Goal: Information Seeking & Learning: Learn about a topic

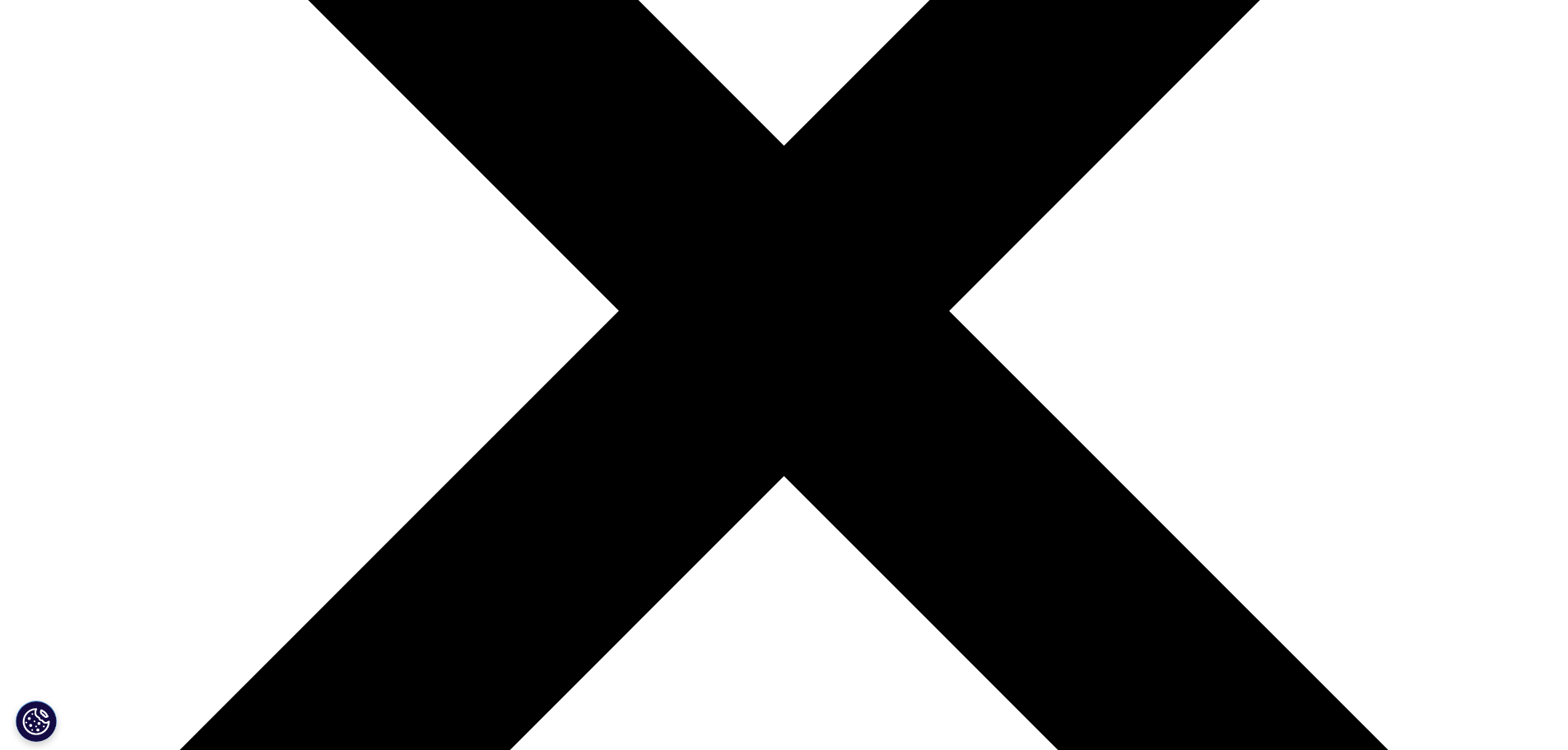
scroll to position [494, 0]
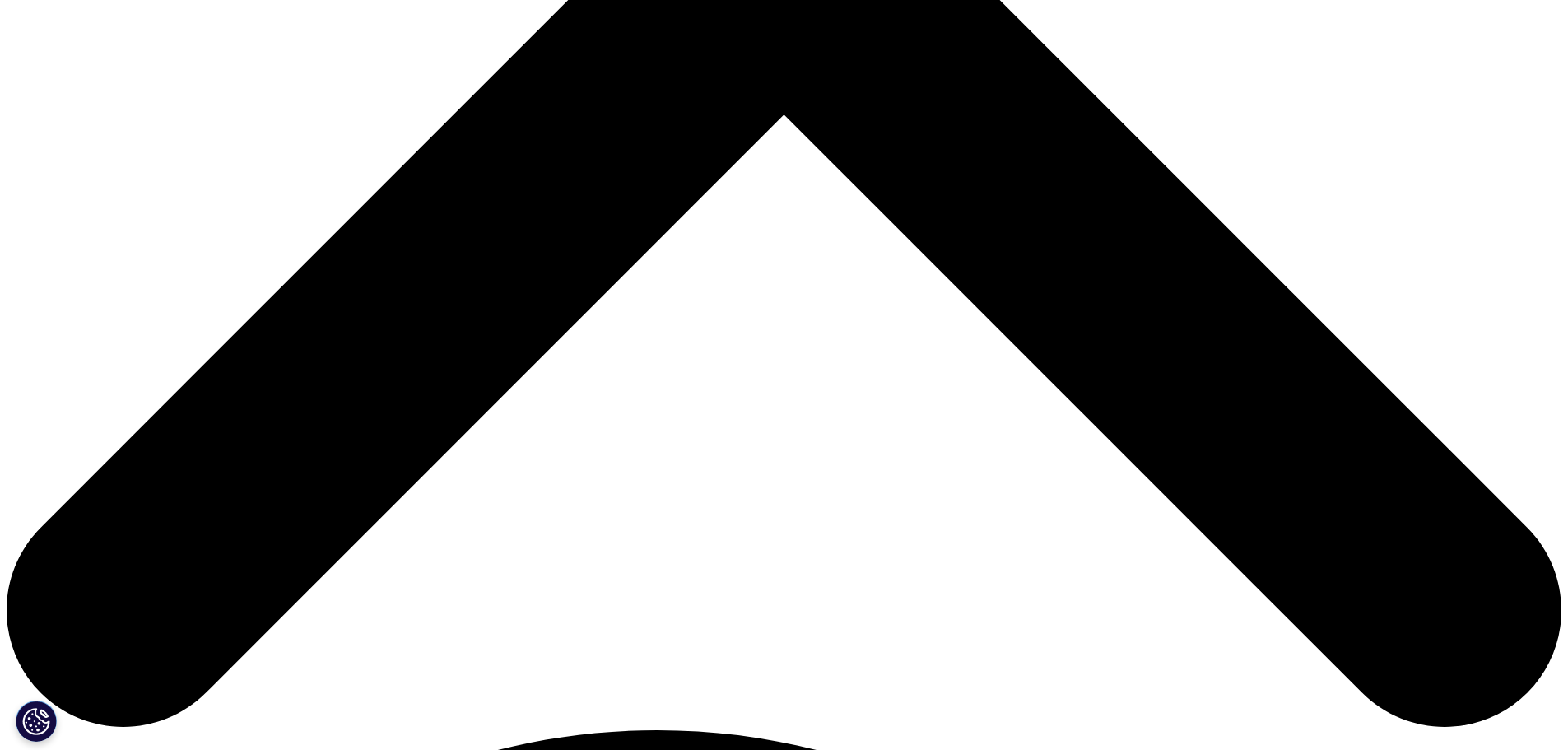
scroll to position [824, 0]
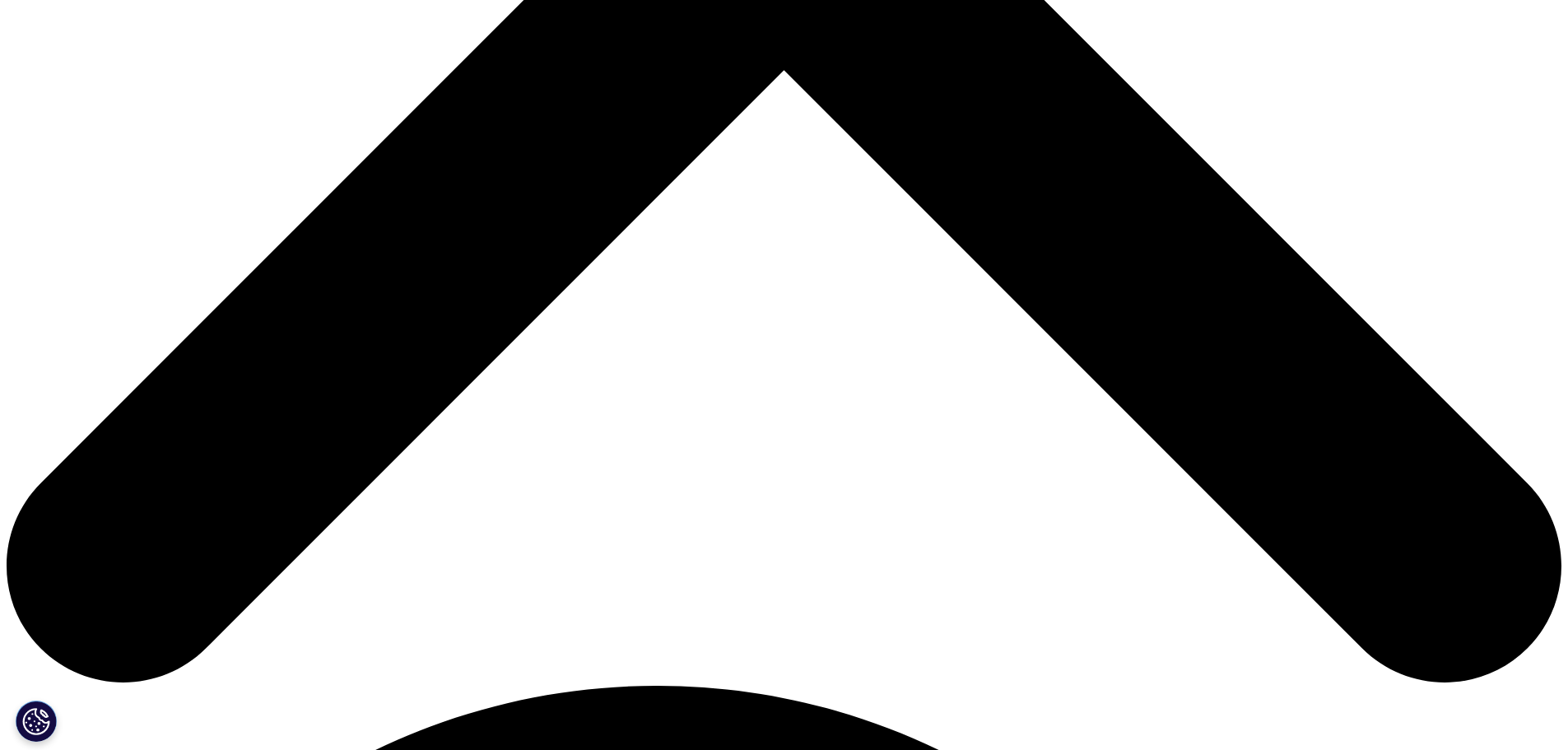
scroll to position [988, 0]
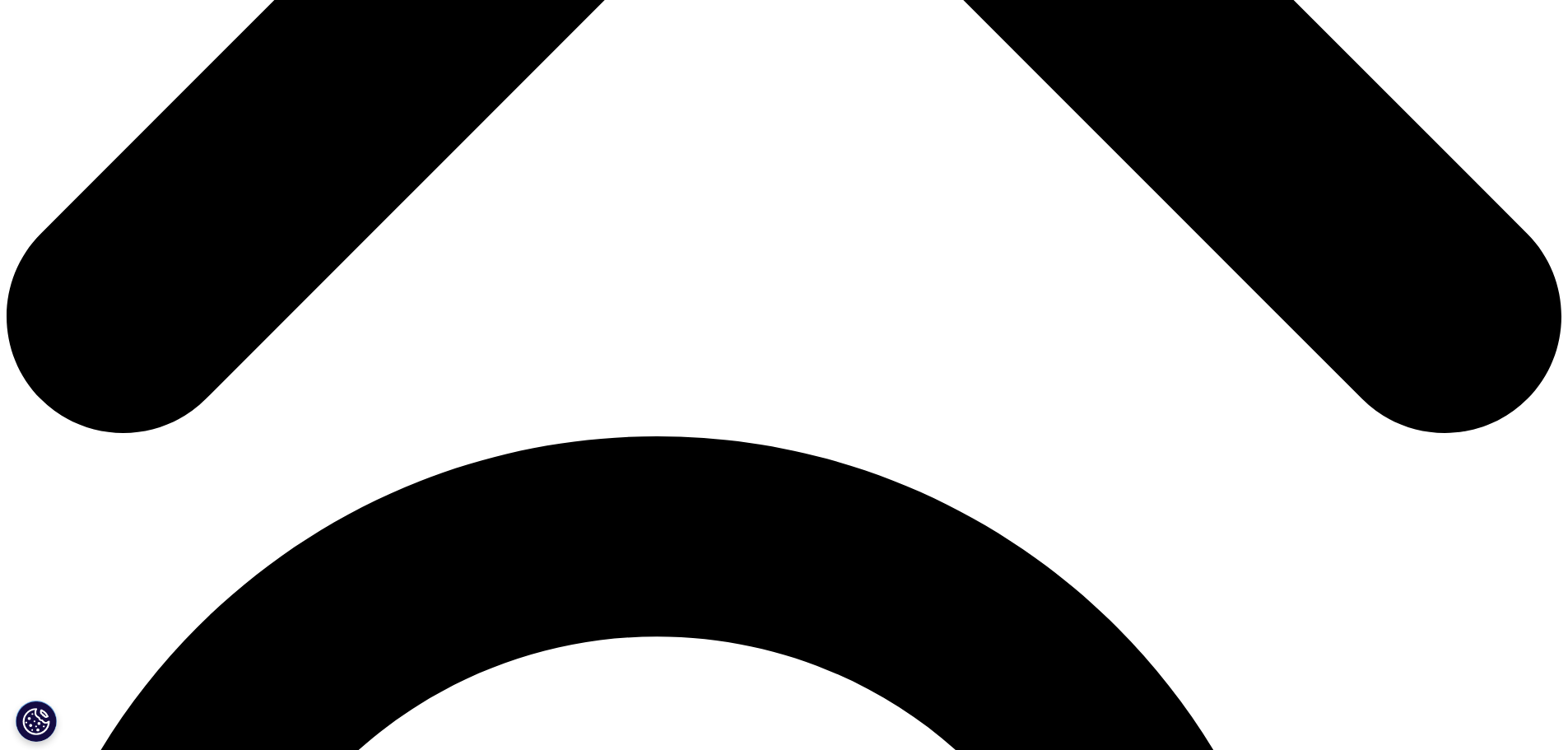
scroll to position [1153, 0]
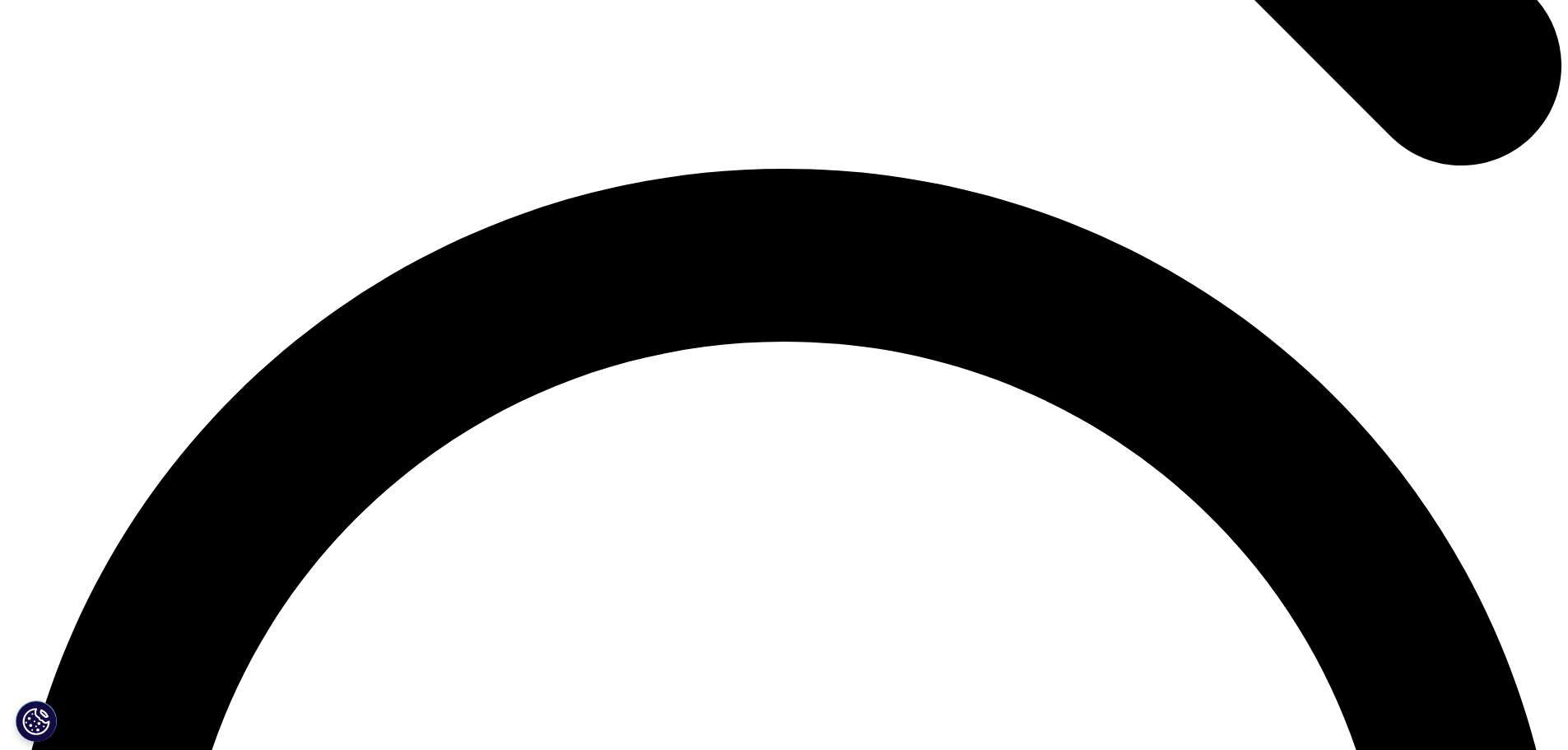
scroll to position [3047, 0]
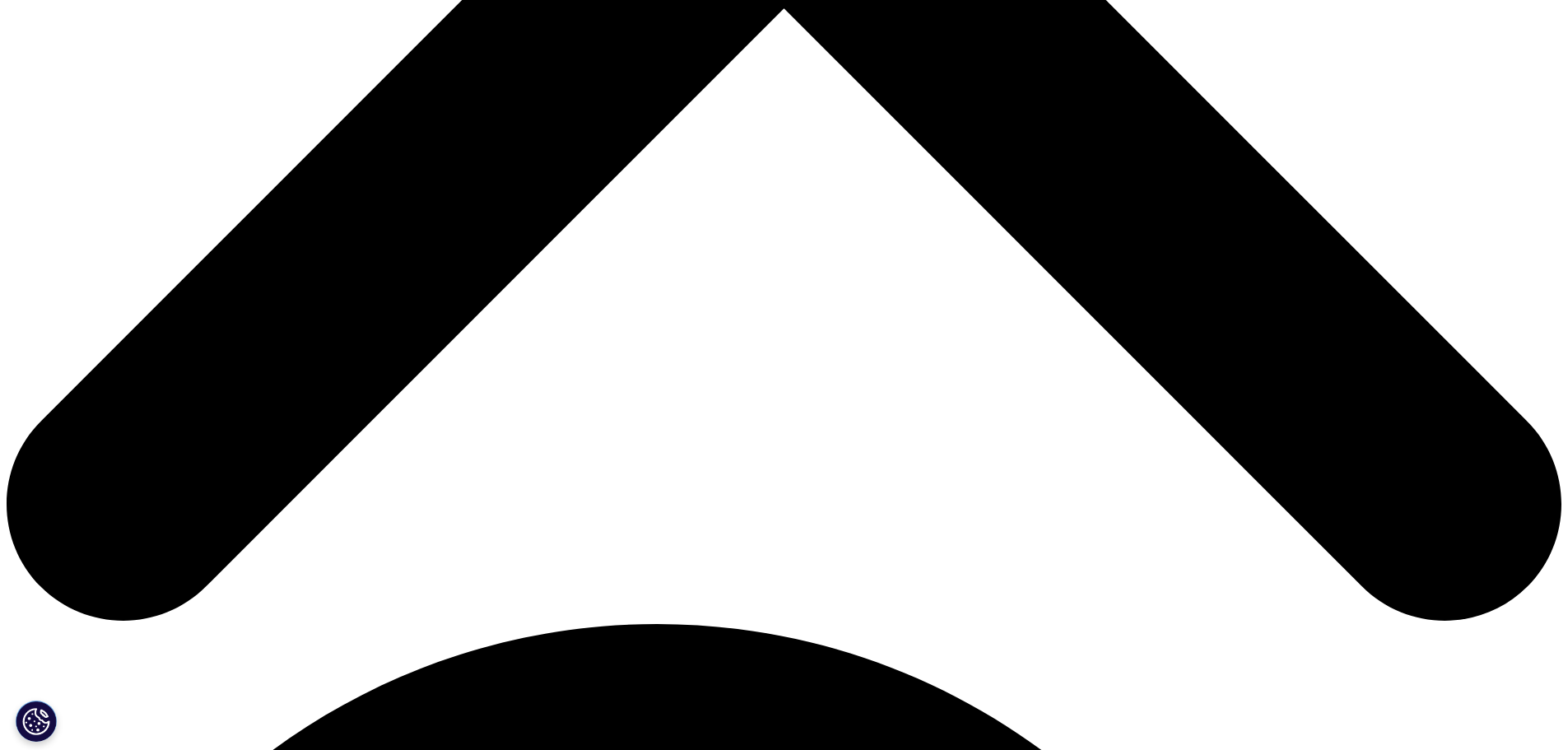
scroll to position [988, 0]
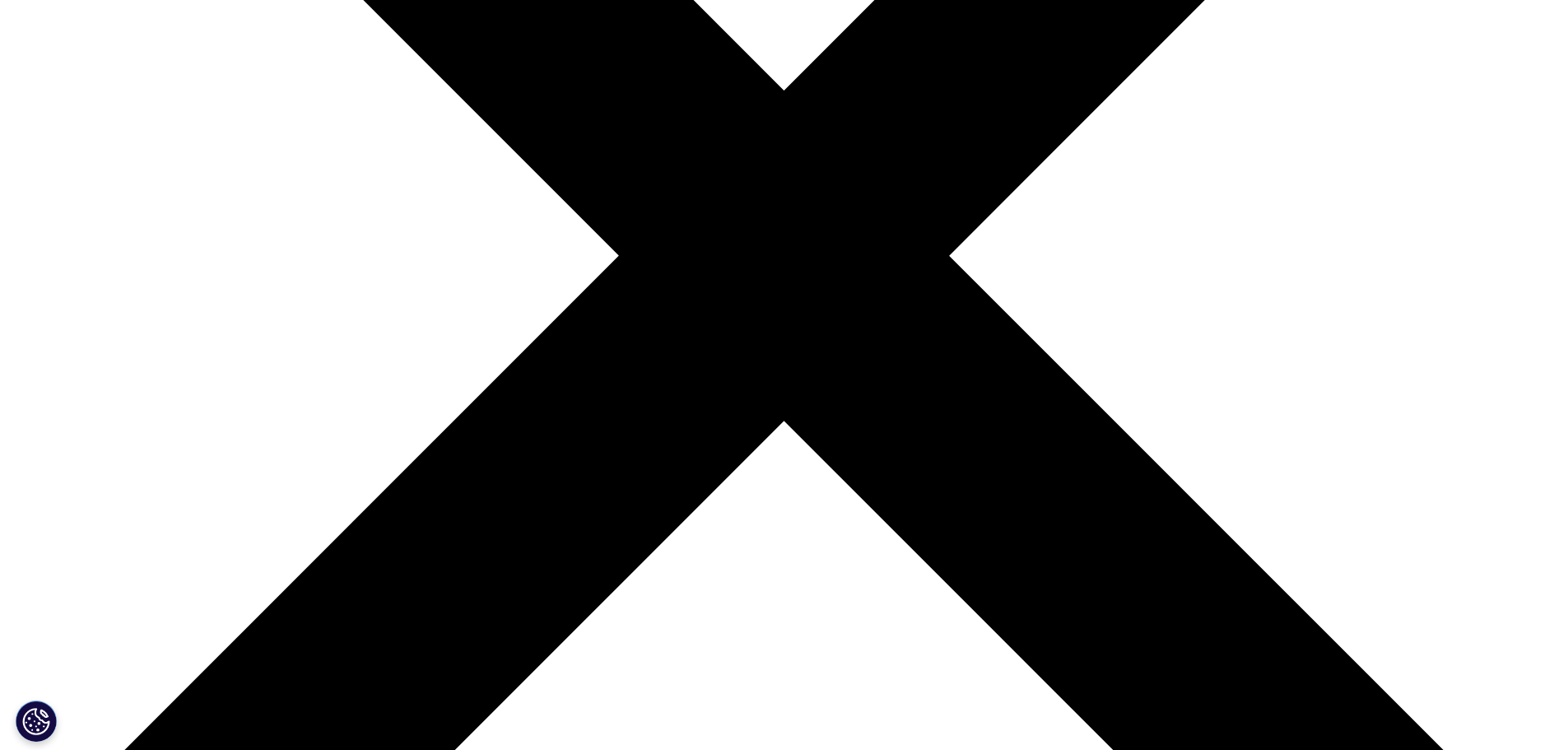
scroll to position [165, 0]
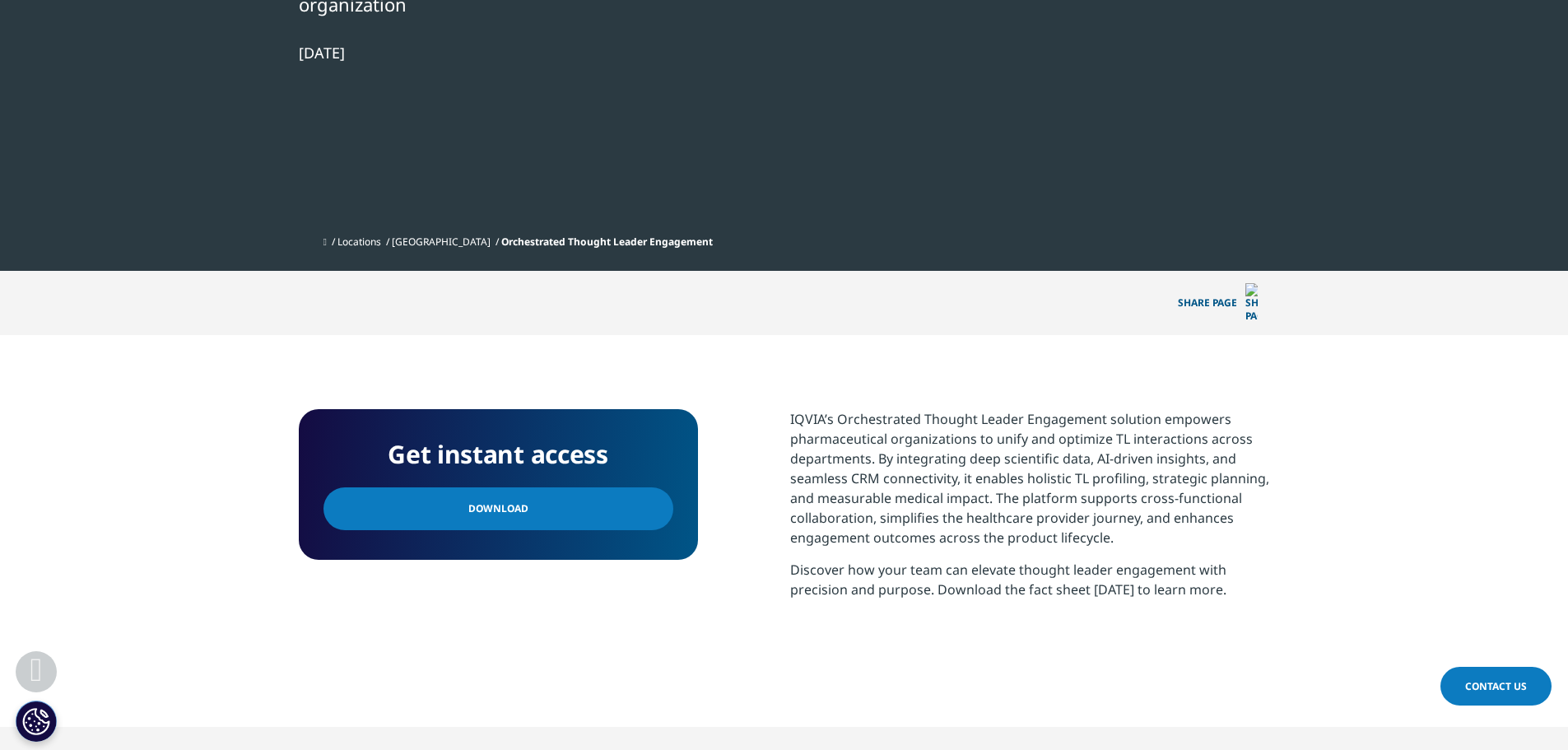
scroll to position [824, 0]
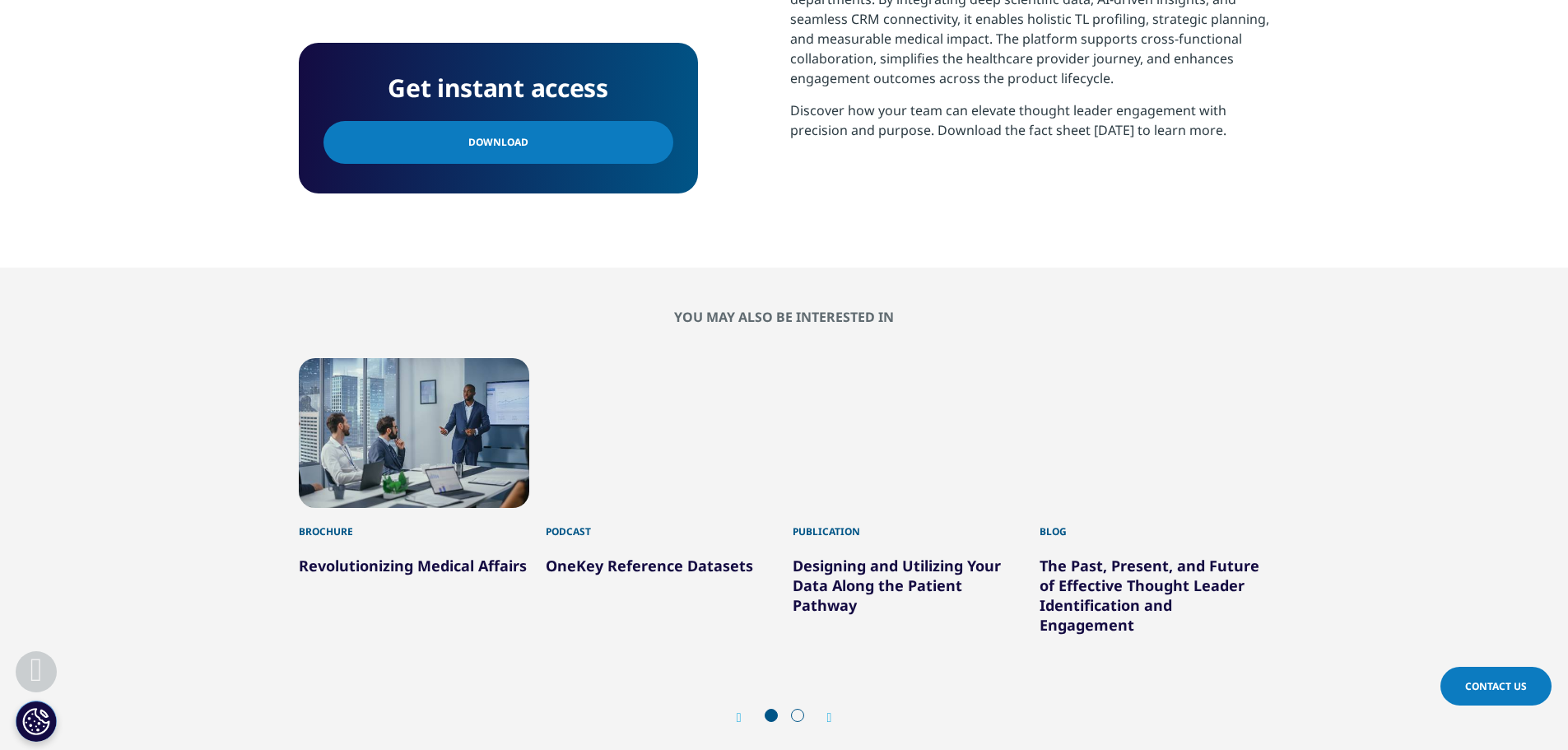
click at [446, 381] on div "1 / 6" at bounding box center [414, 433] width 231 height 150
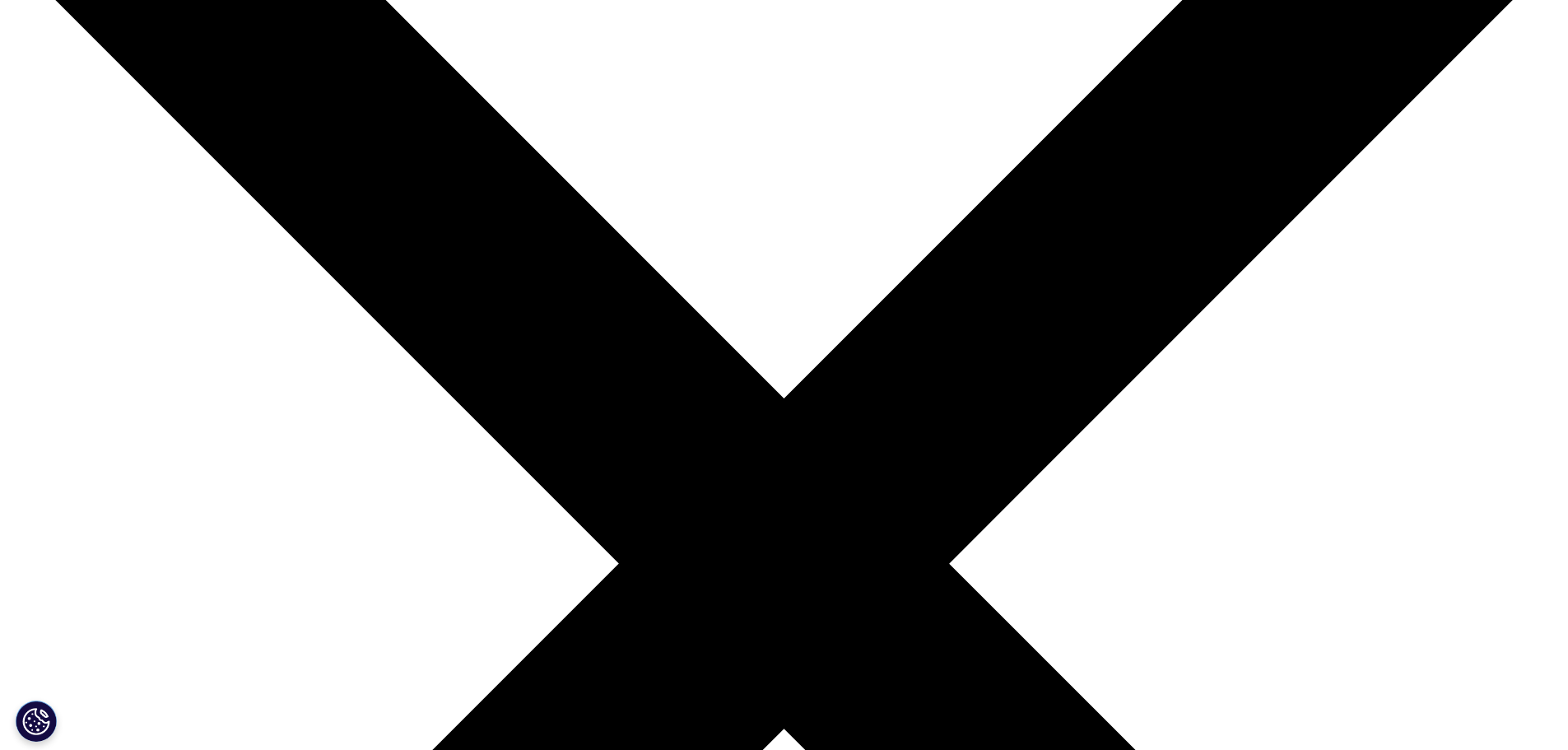
scroll to position [82, 0]
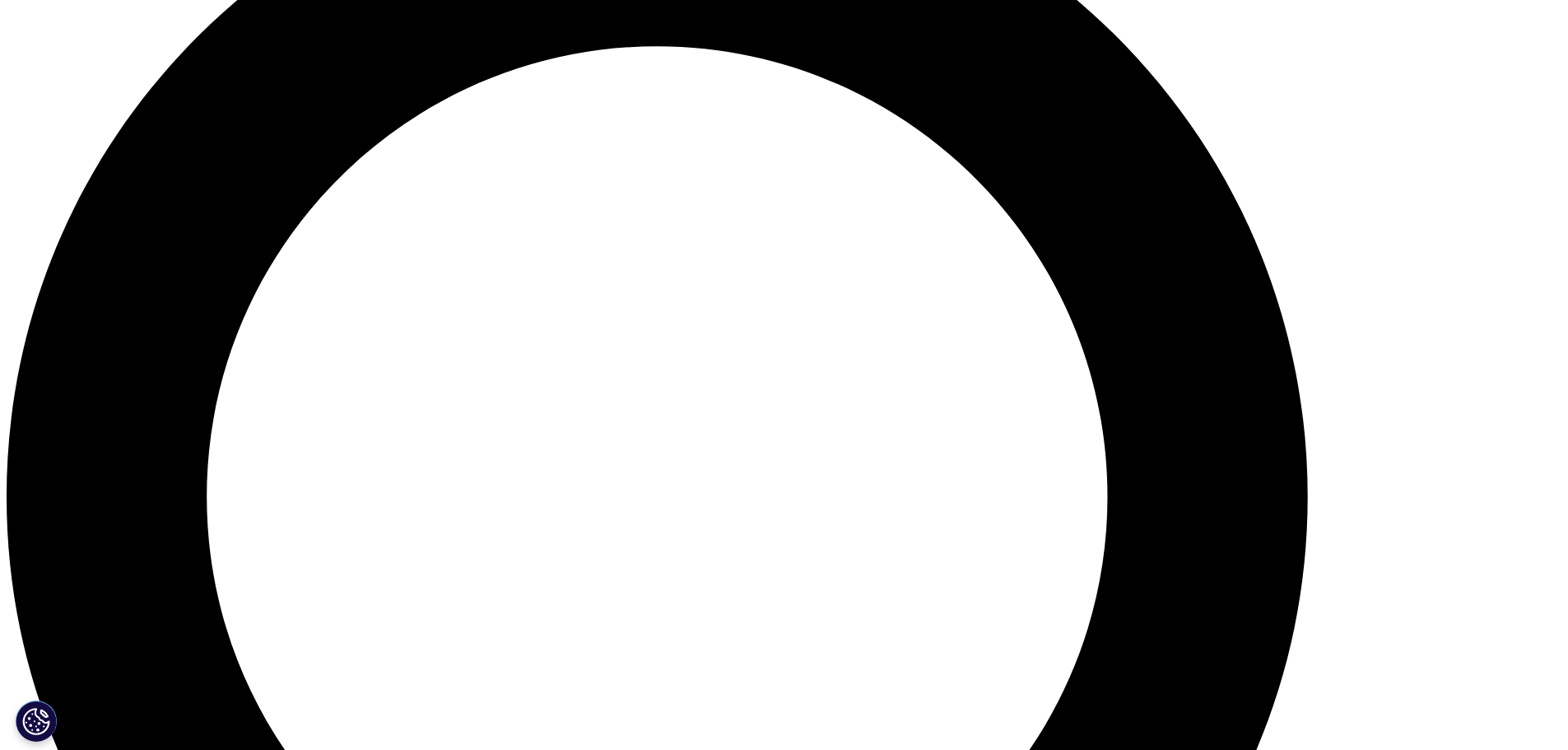
scroll to position [1565, 0]
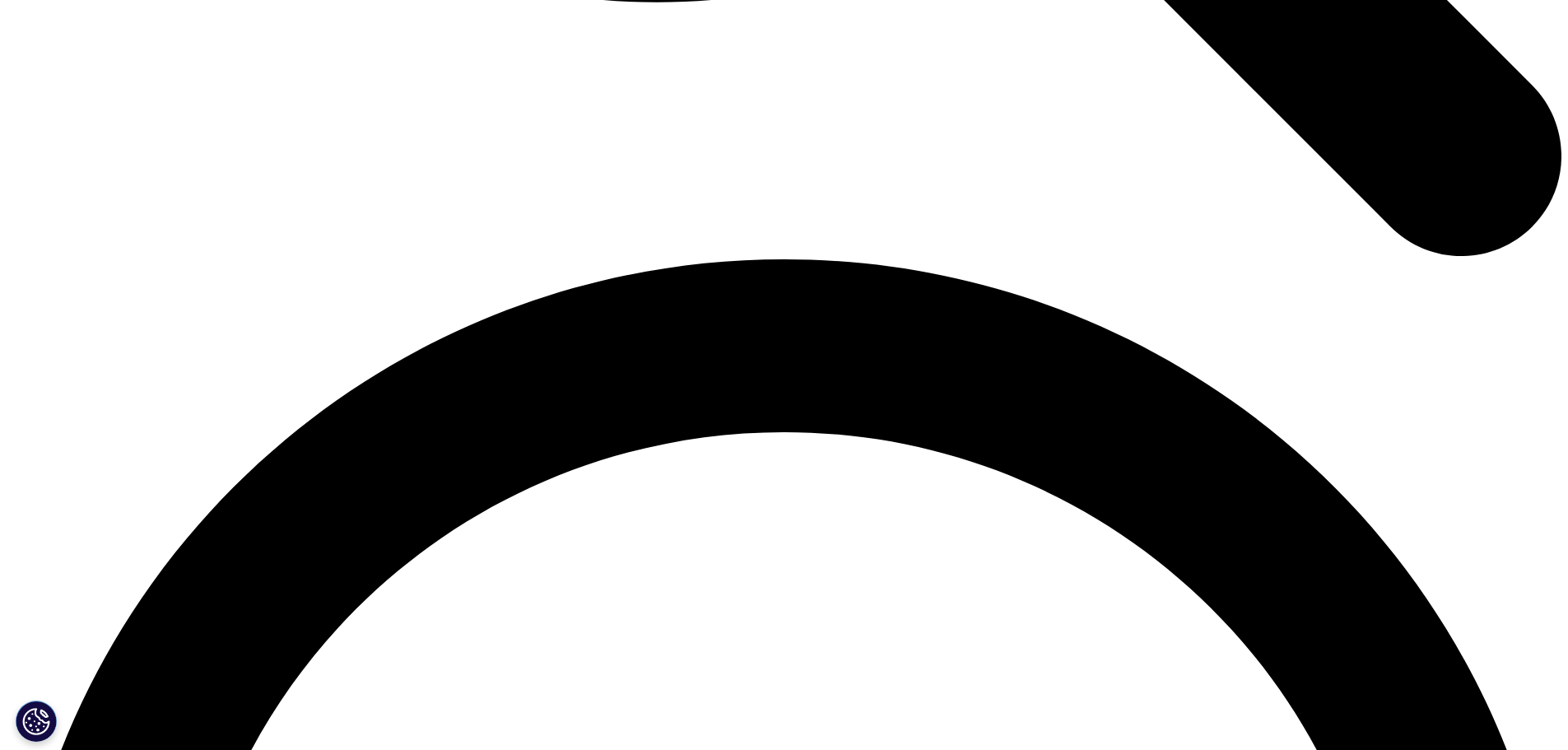
scroll to position [2717, 0]
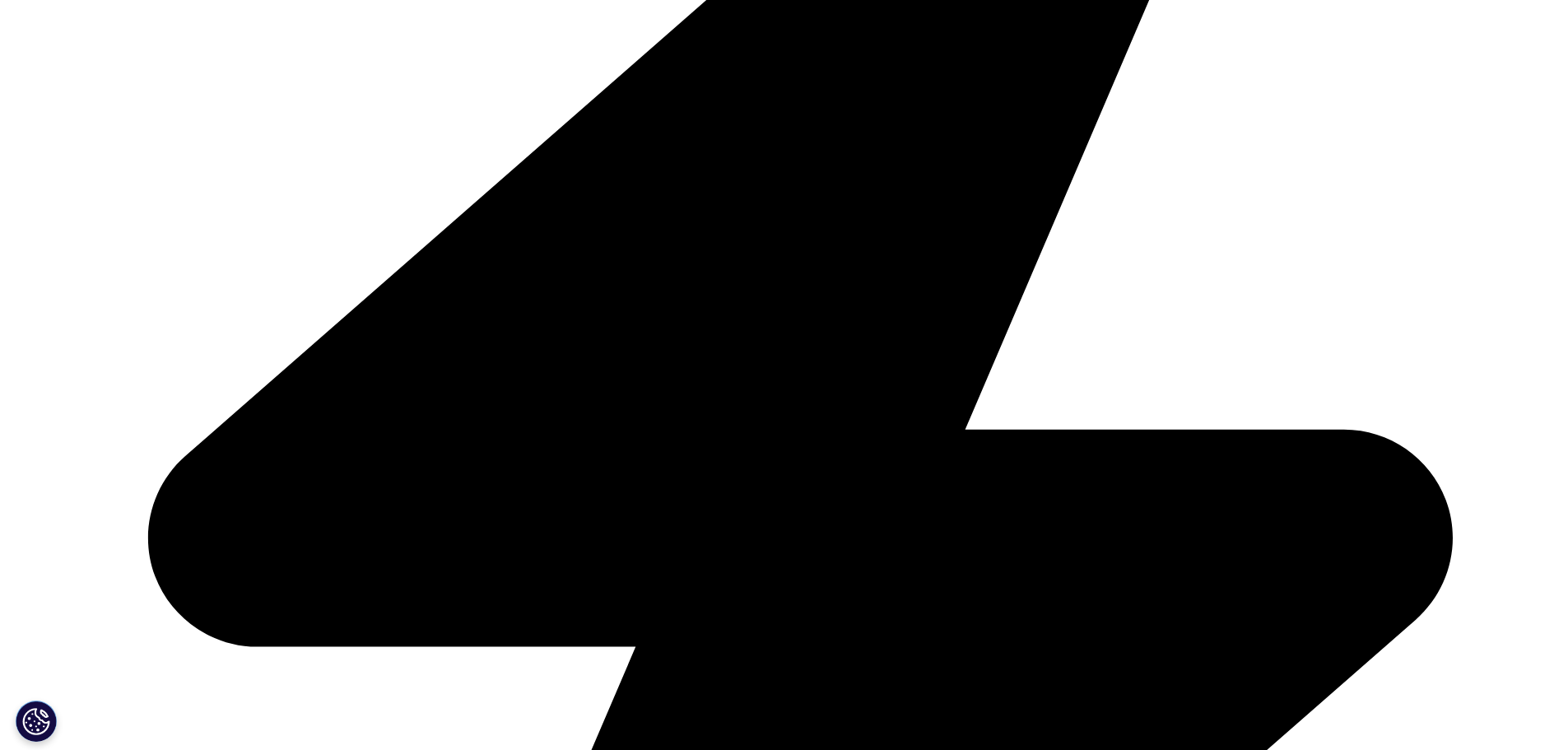
scroll to position [1235, 0]
